Goal: Task Accomplishment & Management: Use online tool/utility

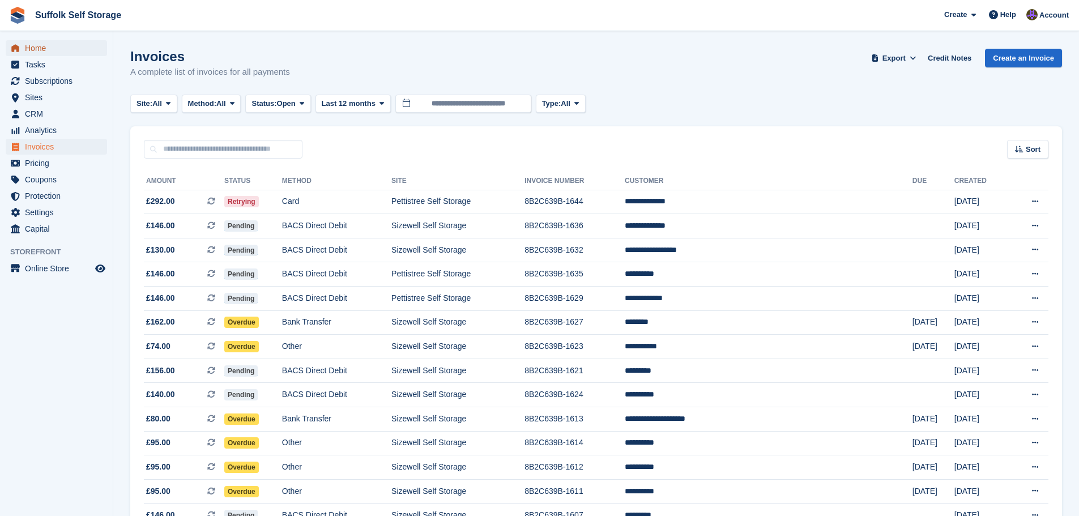
click at [36, 48] on span "Home" at bounding box center [59, 48] width 68 height 16
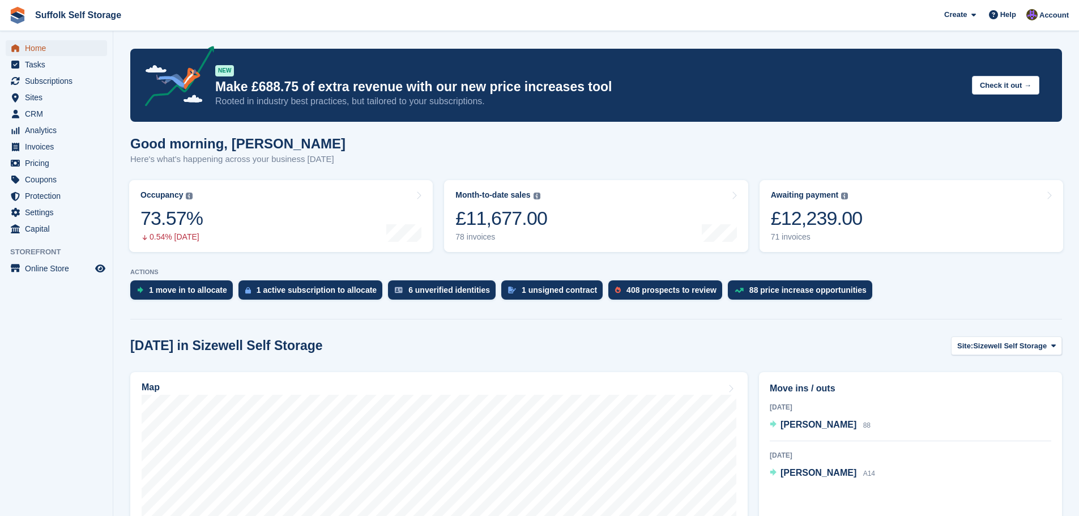
click at [36, 51] on span "Home" at bounding box center [59, 48] width 68 height 16
click at [37, 47] on span "Home" at bounding box center [59, 48] width 68 height 16
click at [32, 49] on span "Home" at bounding box center [59, 48] width 68 height 16
click at [39, 117] on span "CRM" at bounding box center [59, 114] width 68 height 16
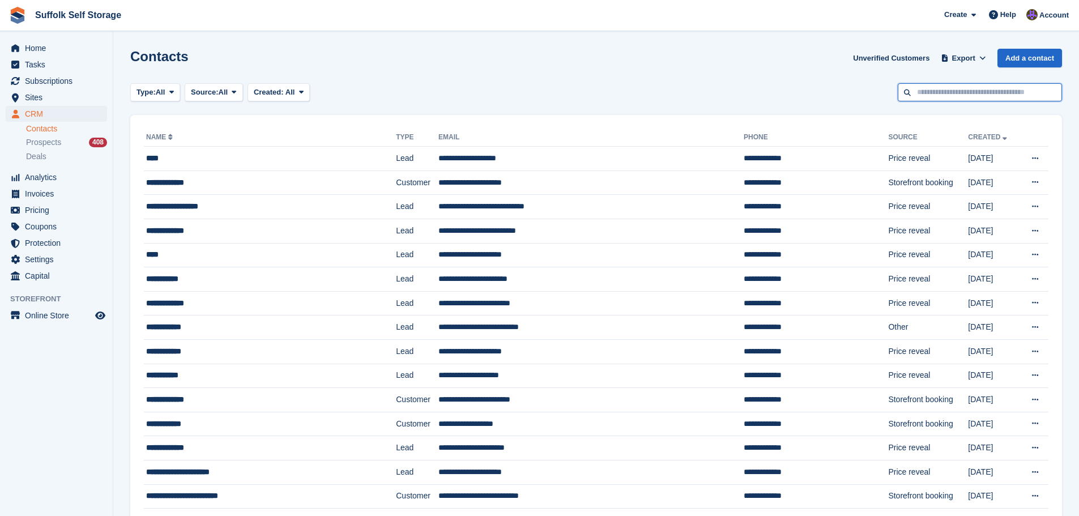
click at [961, 93] on input "text" at bounding box center [980, 92] width 164 height 19
type input "****"
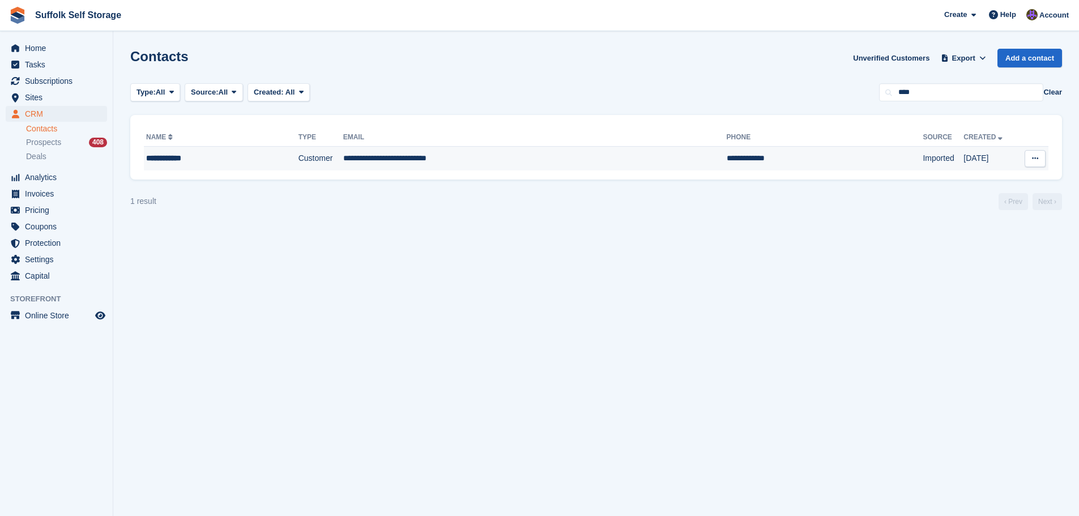
click at [439, 160] on td "**********" at bounding box center [535, 159] width 384 height 24
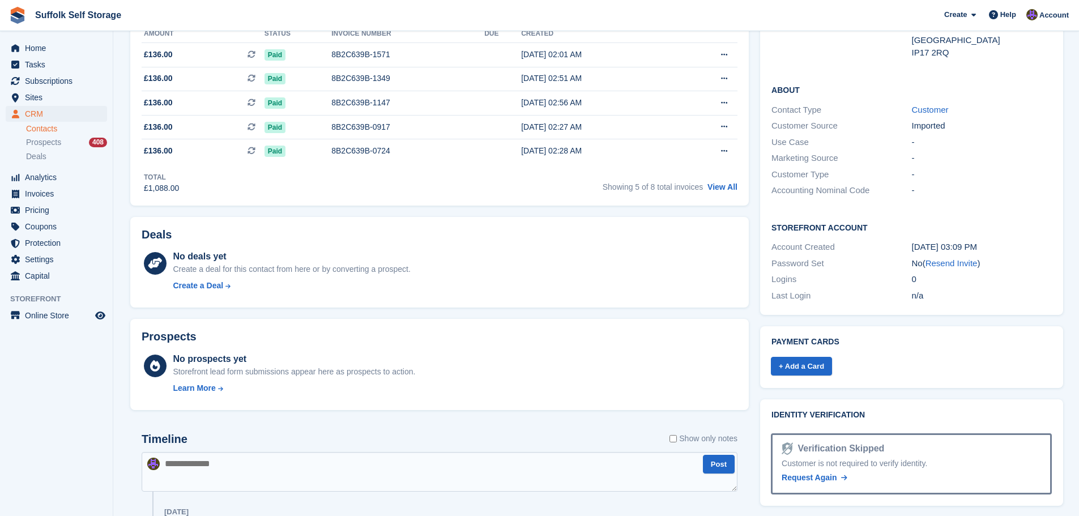
scroll to position [227, 0]
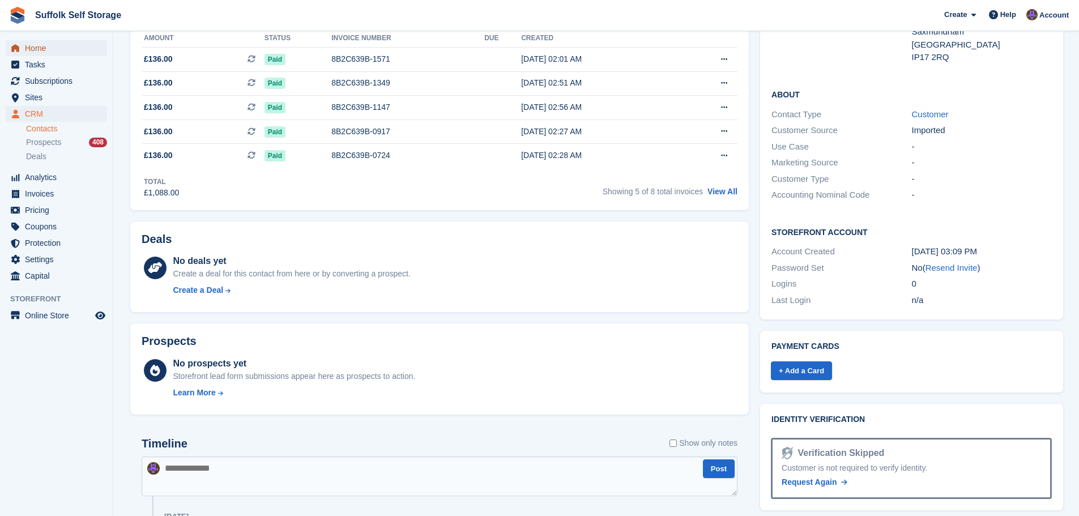
click at [22, 53] on span "menu" at bounding box center [15, 48] width 14 height 14
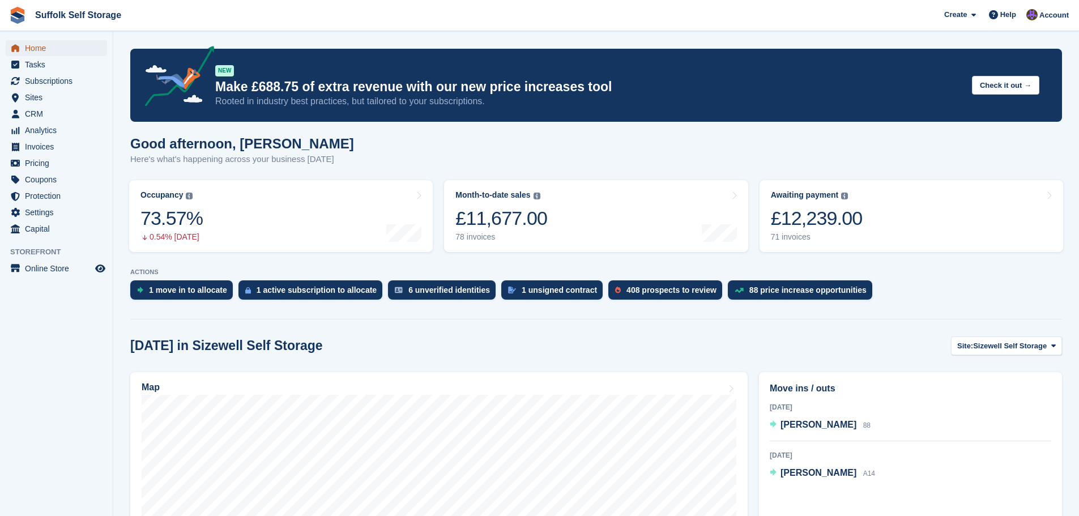
click at [37, 52] on span "Home" at bounding box center [59, 48] width 68 height 16
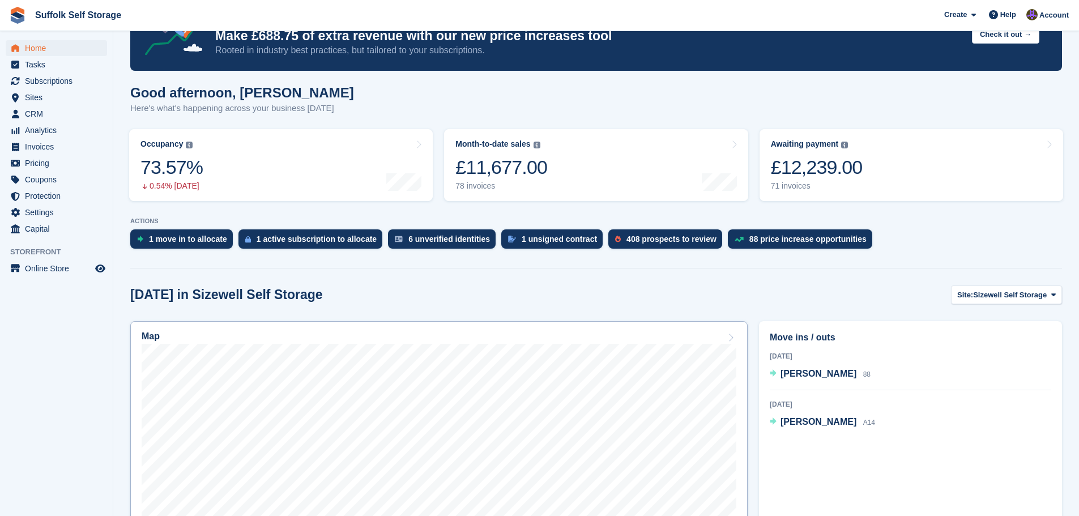
scroll to position [170, 0]
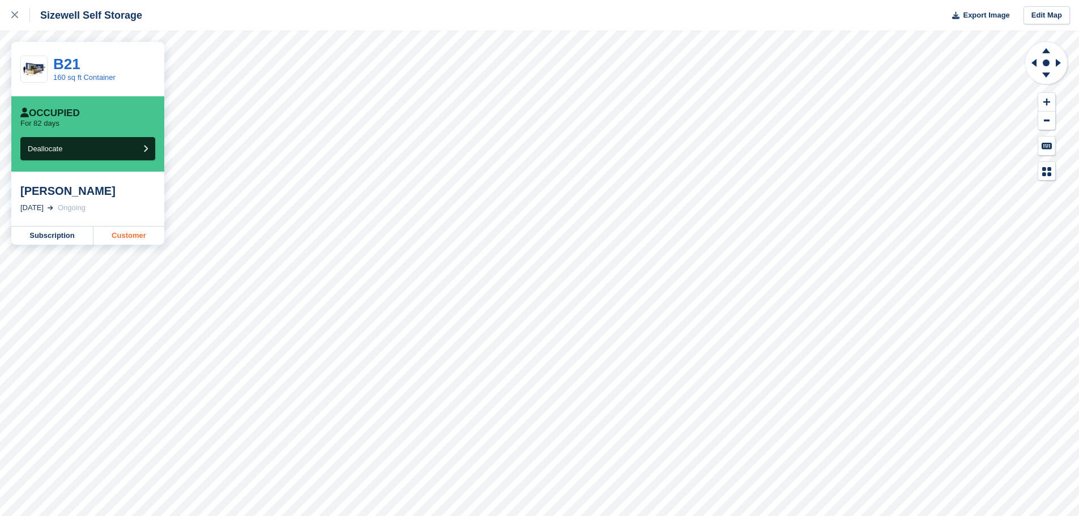
click at [134, 237] on link "Customer" at bounding box center [128, 236] width 71 height 18
click at [24, 14] on div at bounding box center [20, 15] width 19 height 14
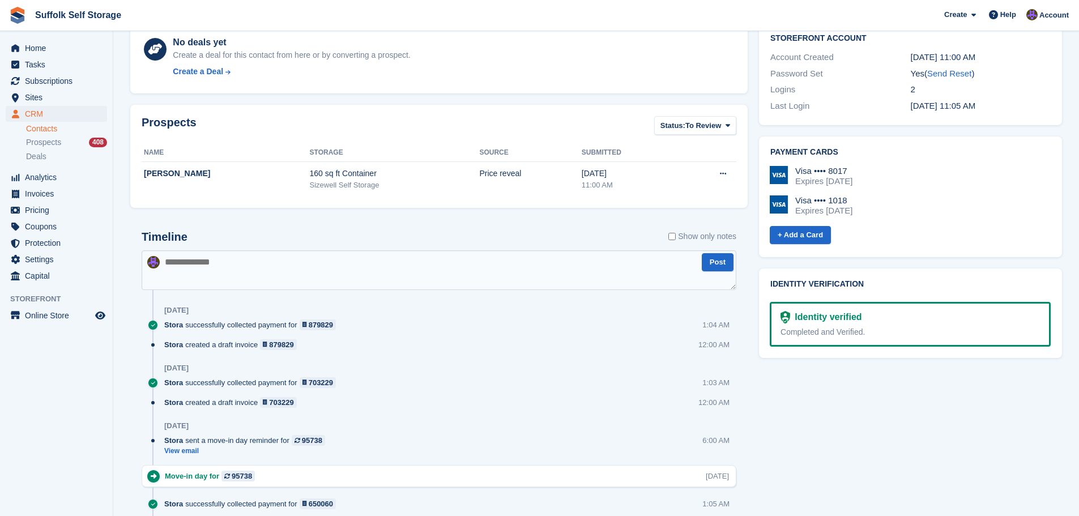
scroll to position [453, 0]
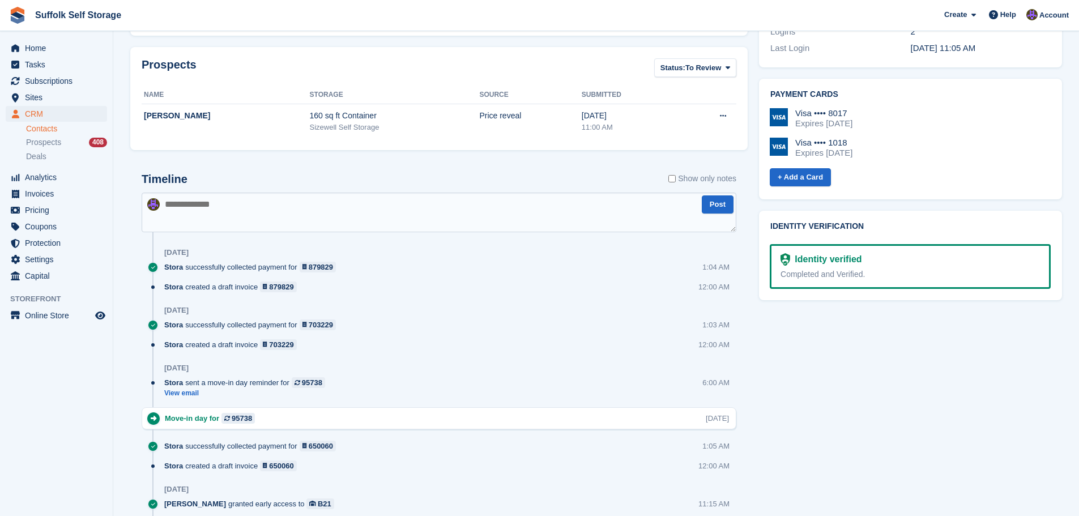
click at [410, 198] on textarea at bounding box center [439, 213] width 595 height 40
type textarea "**********"
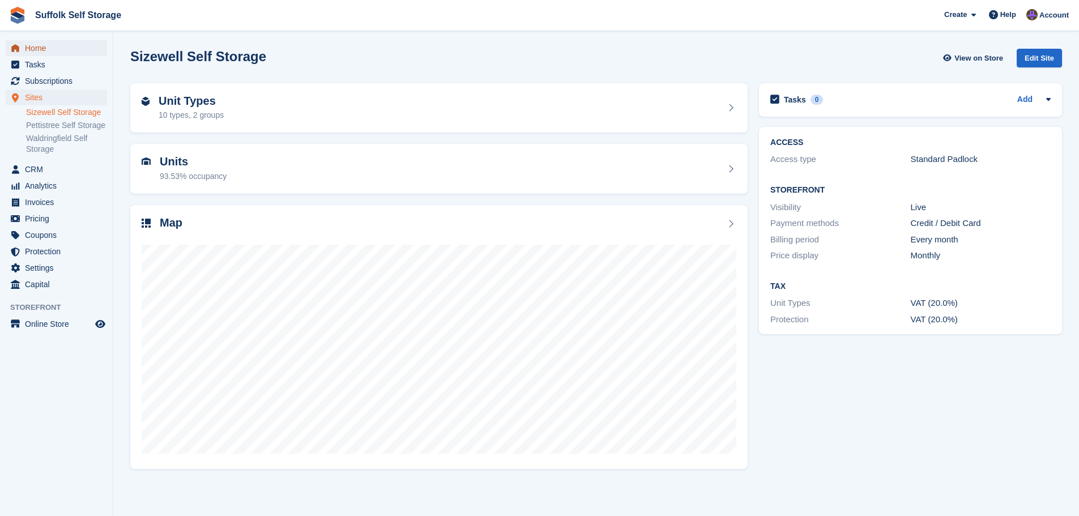
click at [41, 49] on span "Home" at bounding box center [59, 48] width 68 height 16
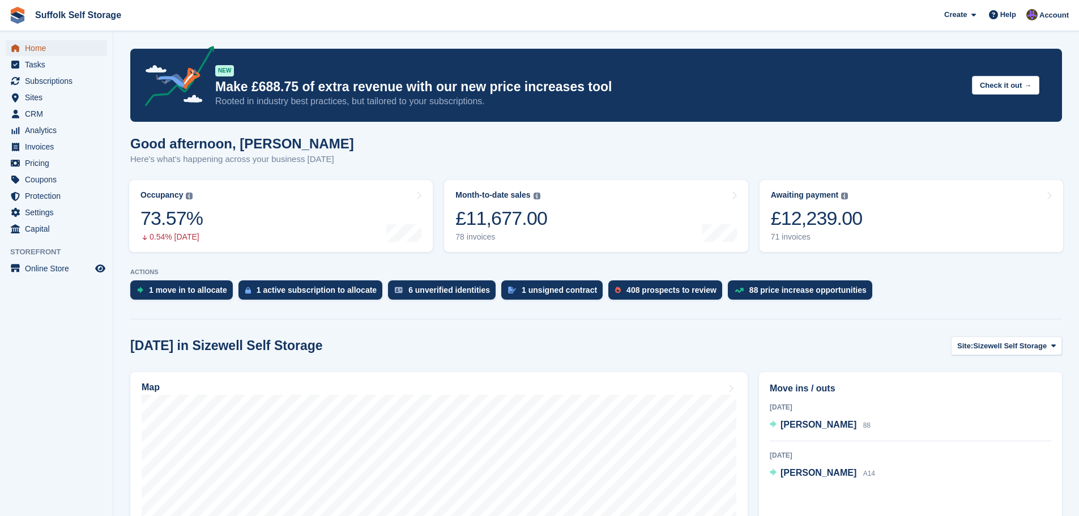
click at [41, 51] on span "Home" at bounding box center [59, 48] width 68 height 16
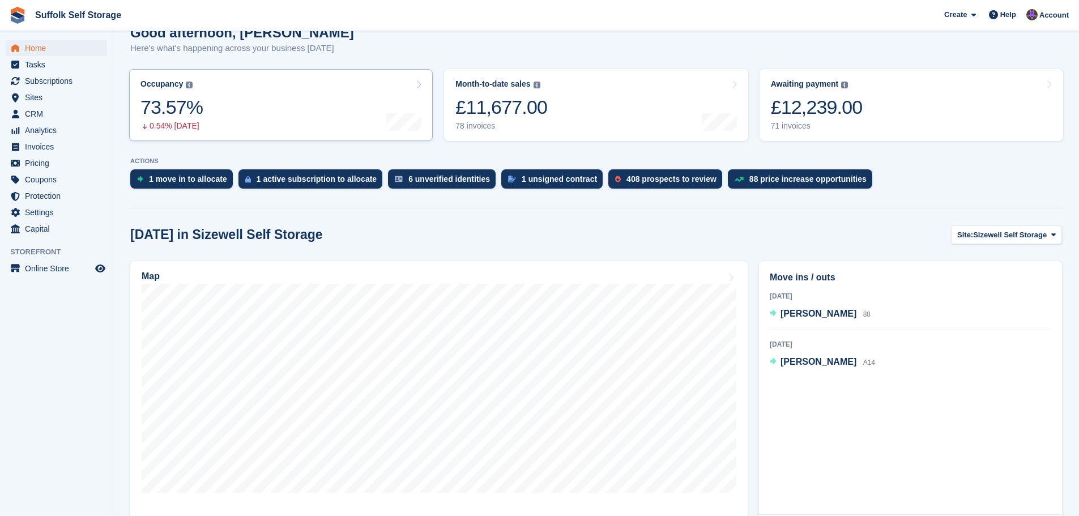
scroll to position [170, 0]
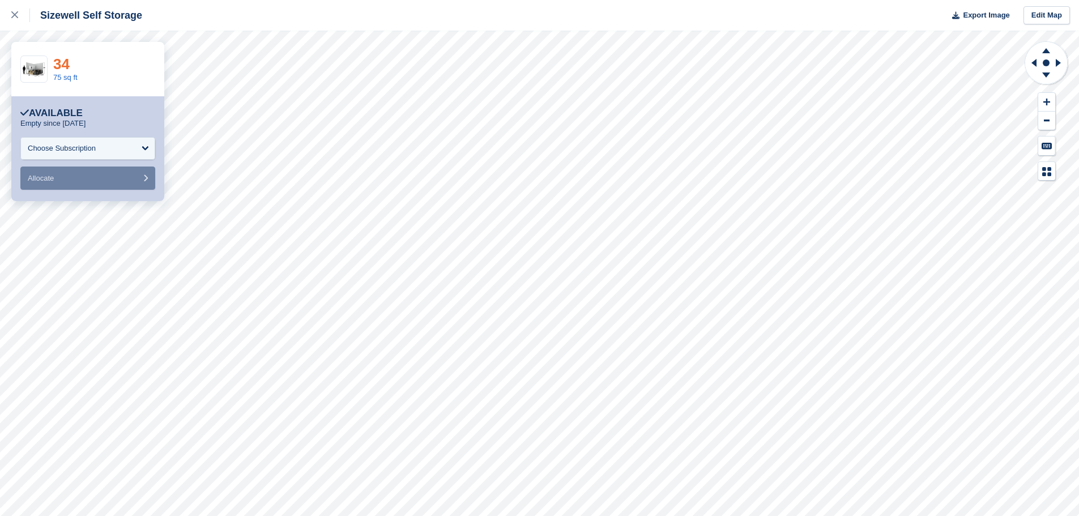
click at [63, 66] on link "34" at bounding box center [61, 64] width 16 height 17
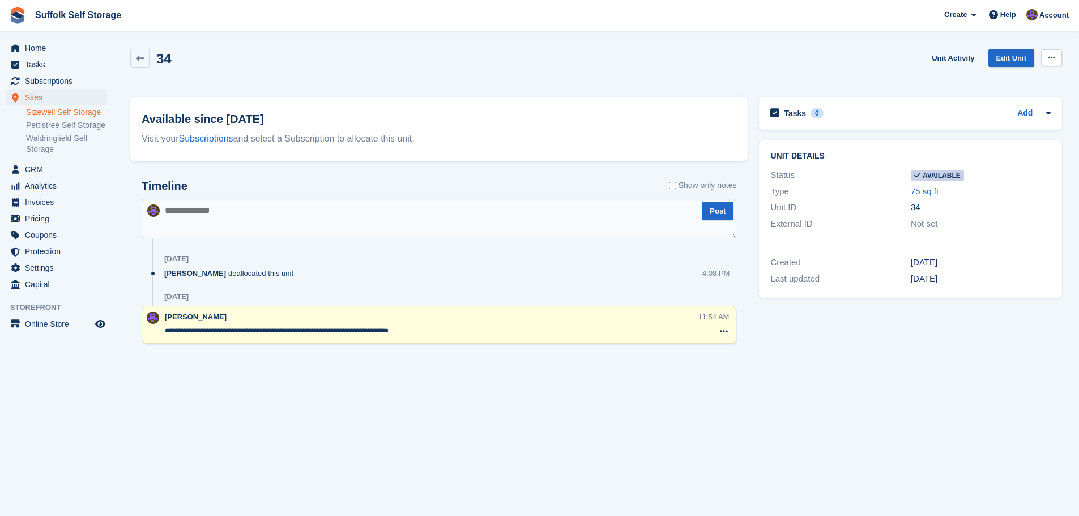
click at [1051, 58] on icon at bounding box center [1052, 57] width 6 height 7
click at [1015, 82] on p "Make unavailable" at bounding box center [1008, 80] width 99 height 15
click at [455, 214] on textarea at bounding box center [439, 219] width 595 height 40
type textarea "**********"
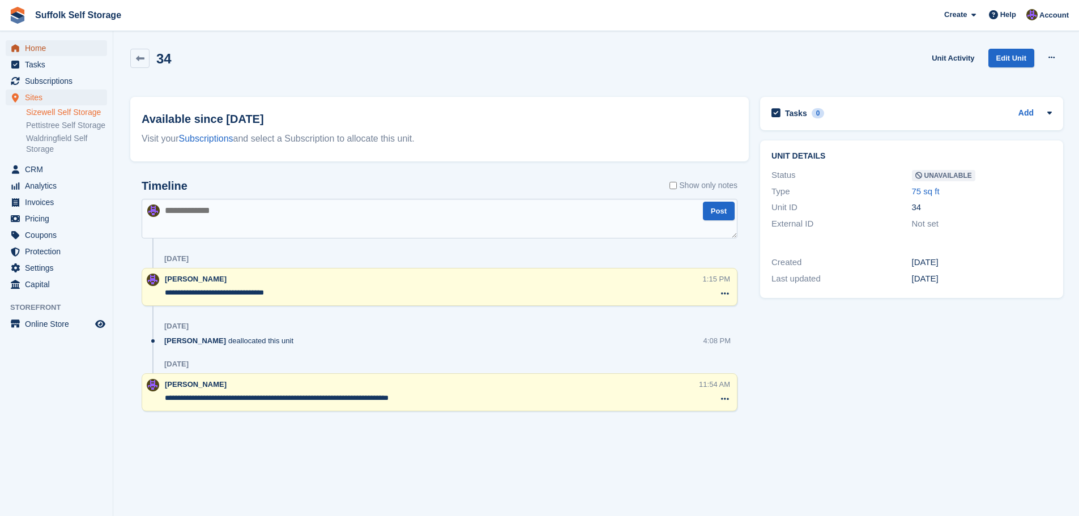
click at [41, 49] on span "Home" at bounding box center [59, 48] width 68 height 16
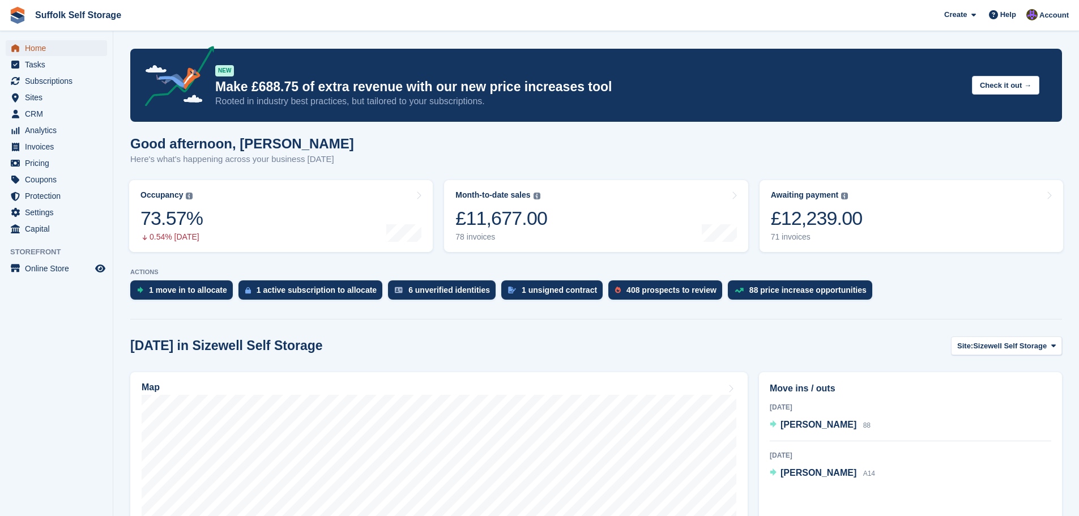
click at [35, 45] on span "Home" at bounding box center [59, 48] width 68 height 16
click at [34, 45] on span "Home" at bounding box center [59, 48] width 68 height 16
click at [44, 45] on span "Home" at bounding box center [59, 48] width 68 height 16
click at [46, 49] on span "Home" at bounding box center [59, 48] width 68 height 16
click at [39, 50] on span "Home" at bounding box center [59, 48] width 68 height 16
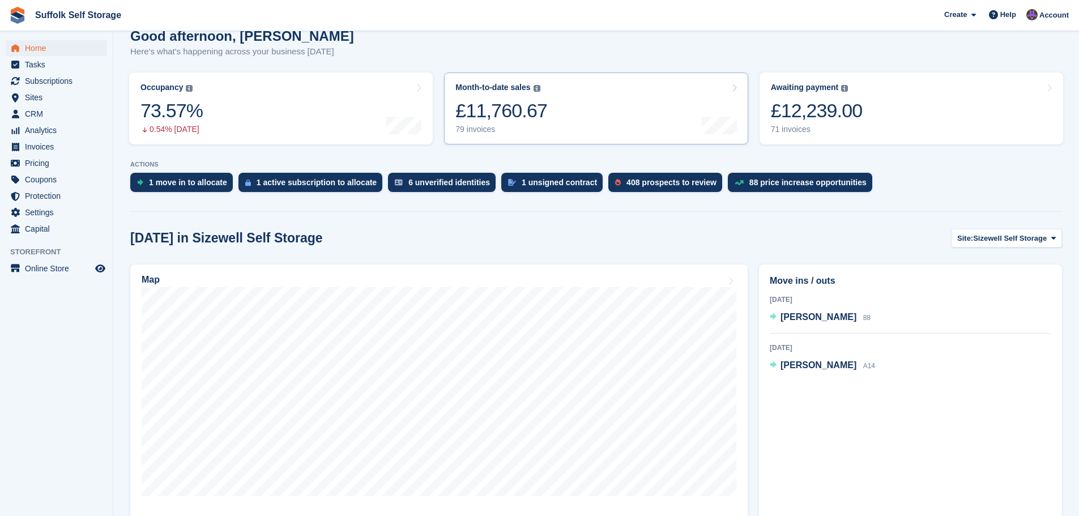
scroll to position [170, 0]
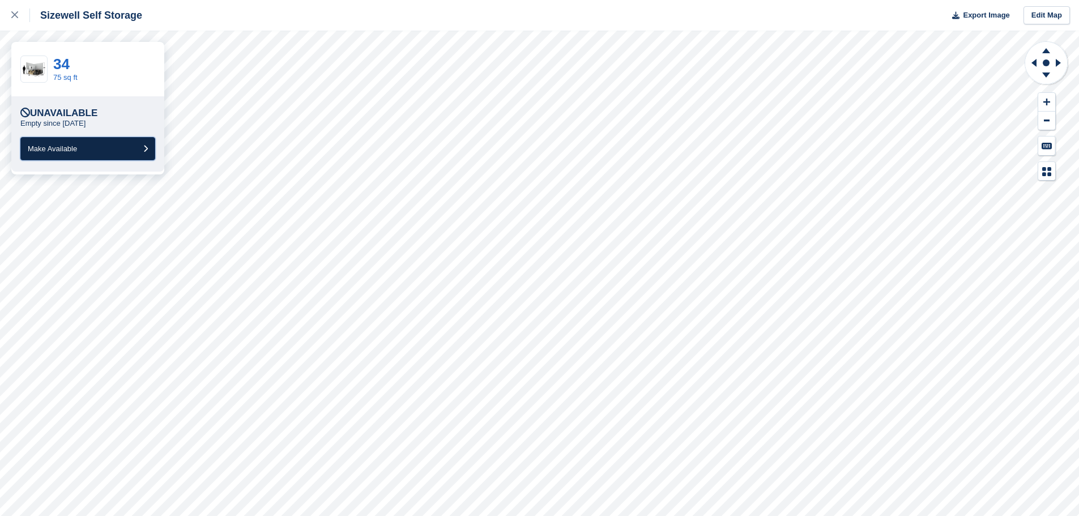
click at [75, 150] on span "Make Available" at bounding box center [52, 148] width 49 height 8
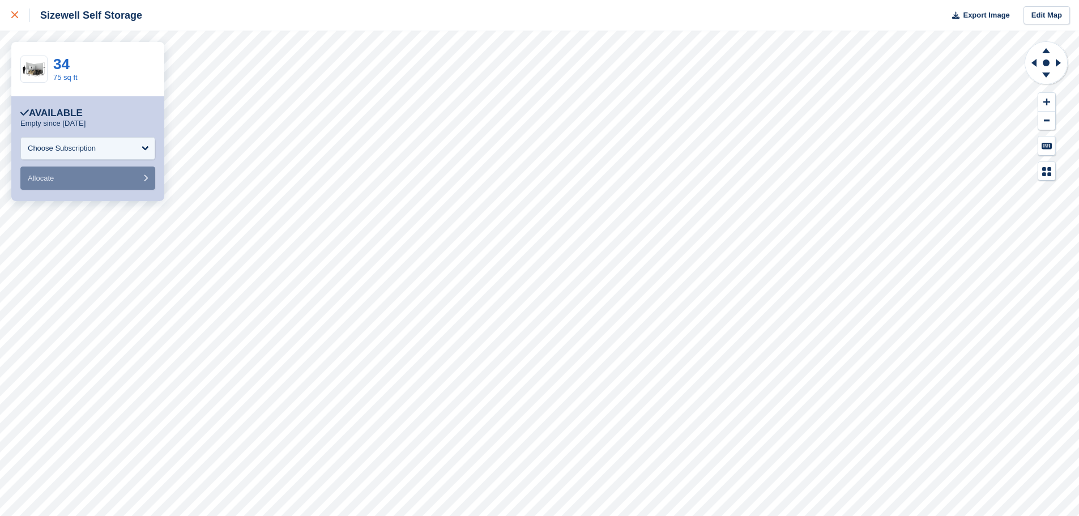
click at [16, 19] on div at bounding box center [20, 15] width 19 height 14
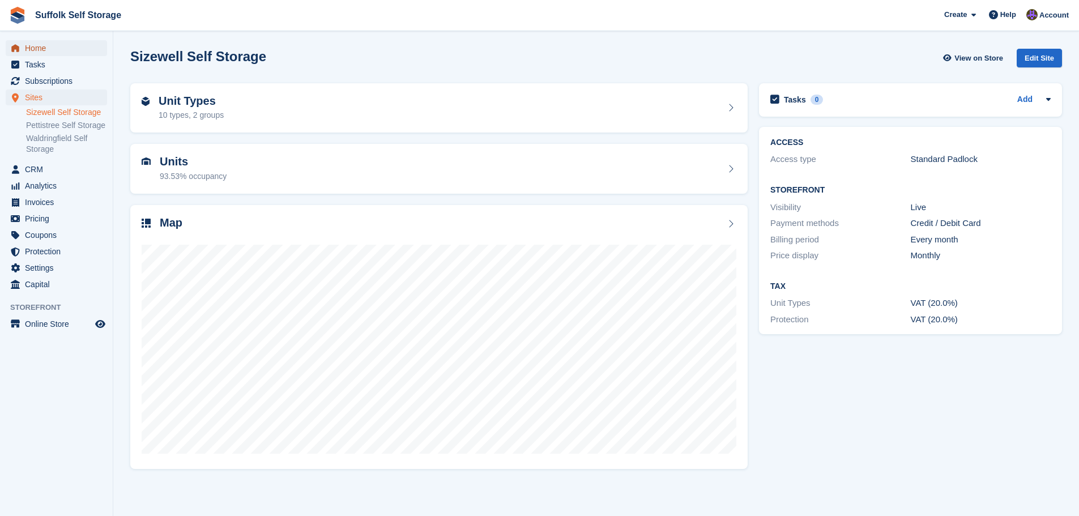
click at [29, 53] on span "Home" at bounding box center [59, 48] width 68 height 16
